Goal: Task Accomplishment & Management: Manage account settings

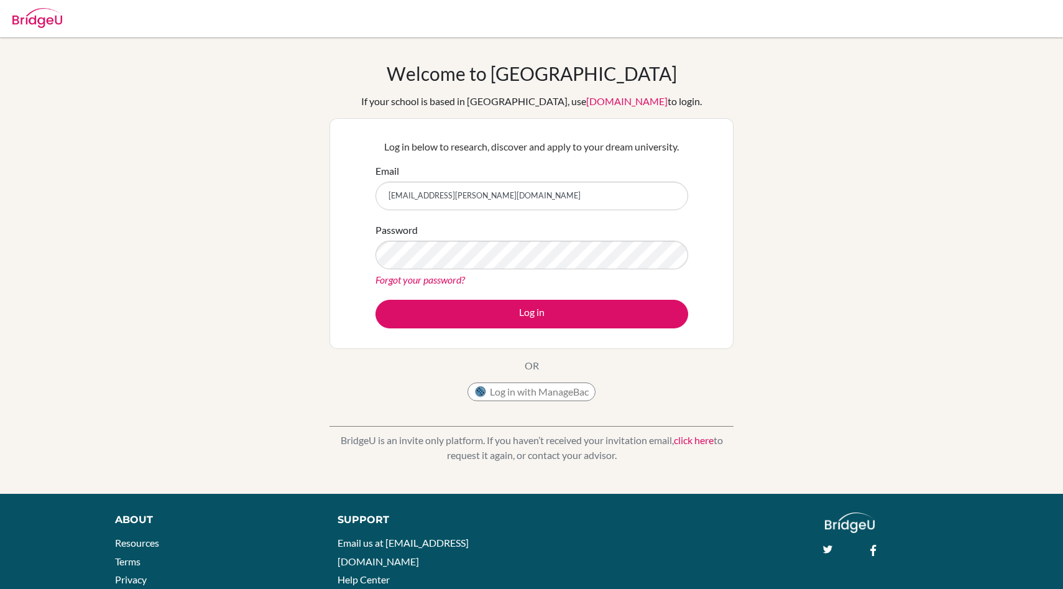
type input "[EMAIL_ADDRESS][PERSON_NAME][DOMAIN_NAME]"
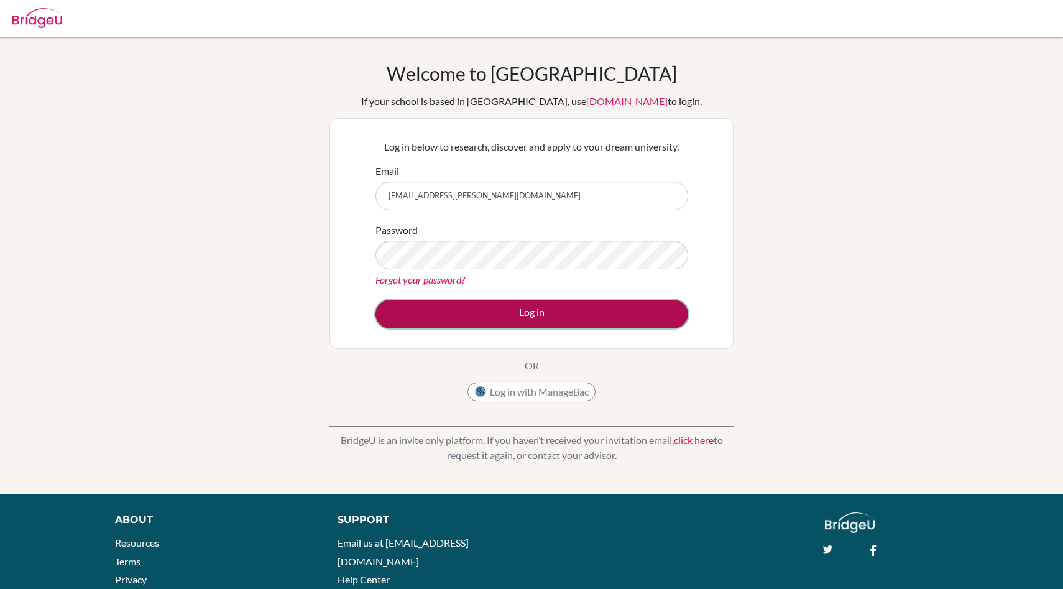
click at [566, 304] on button "Log in" at bounding box center [531, 314] width 313 height 29
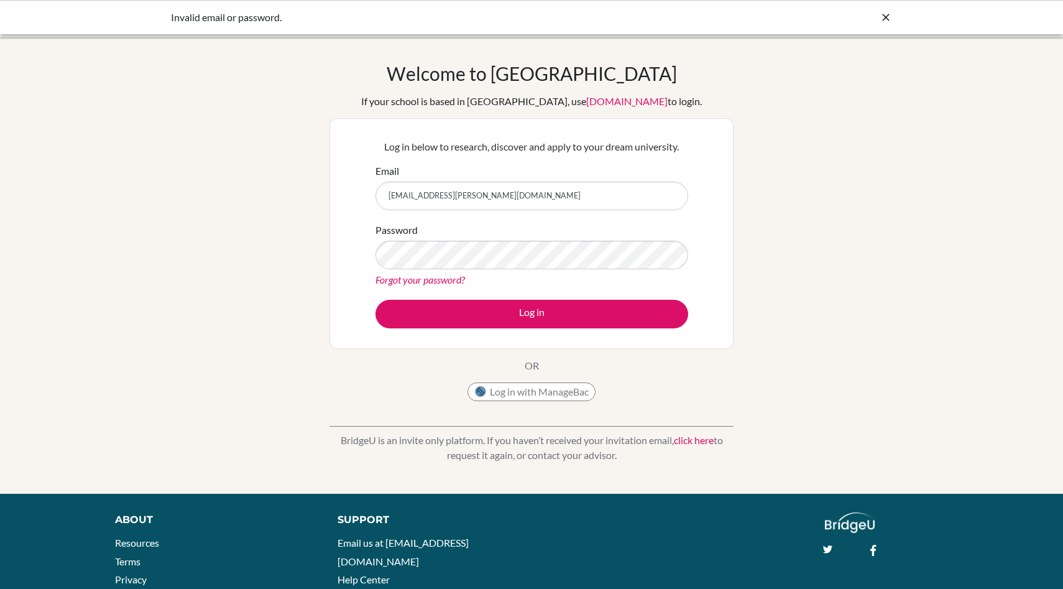
click at [444, 282] on link "Forgot your password?" at bounding box center [419, 279] width 89 height 12
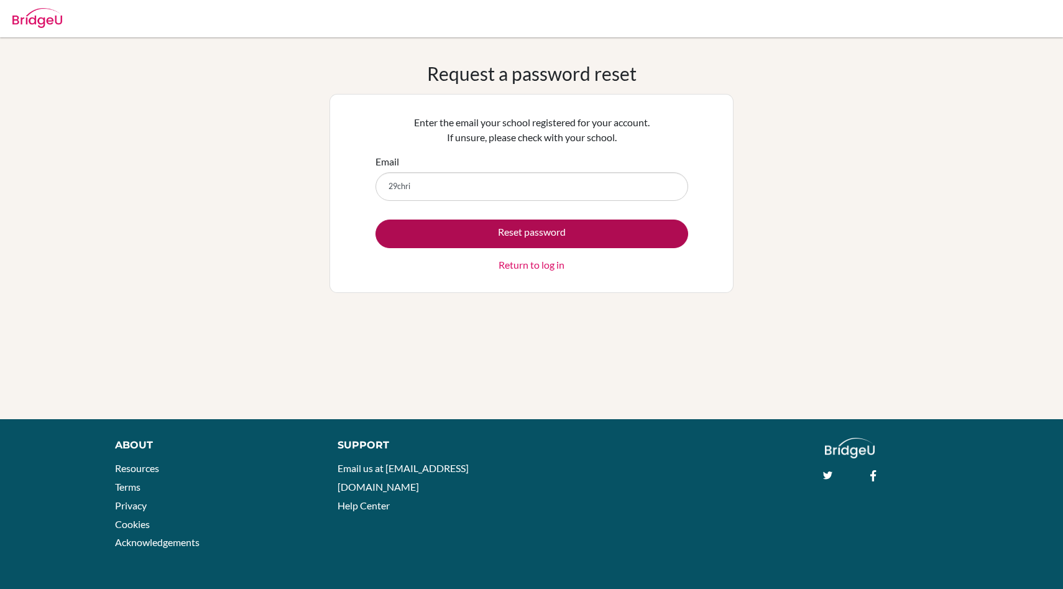
type input "[EMAIL_ADDRESS][PERSON_NAME][DOMAIN_NAME]"
click at [576, 239] on button "Reset password" at bounding box center [531, 233] width 313 height 29
